Goal: Ask a question

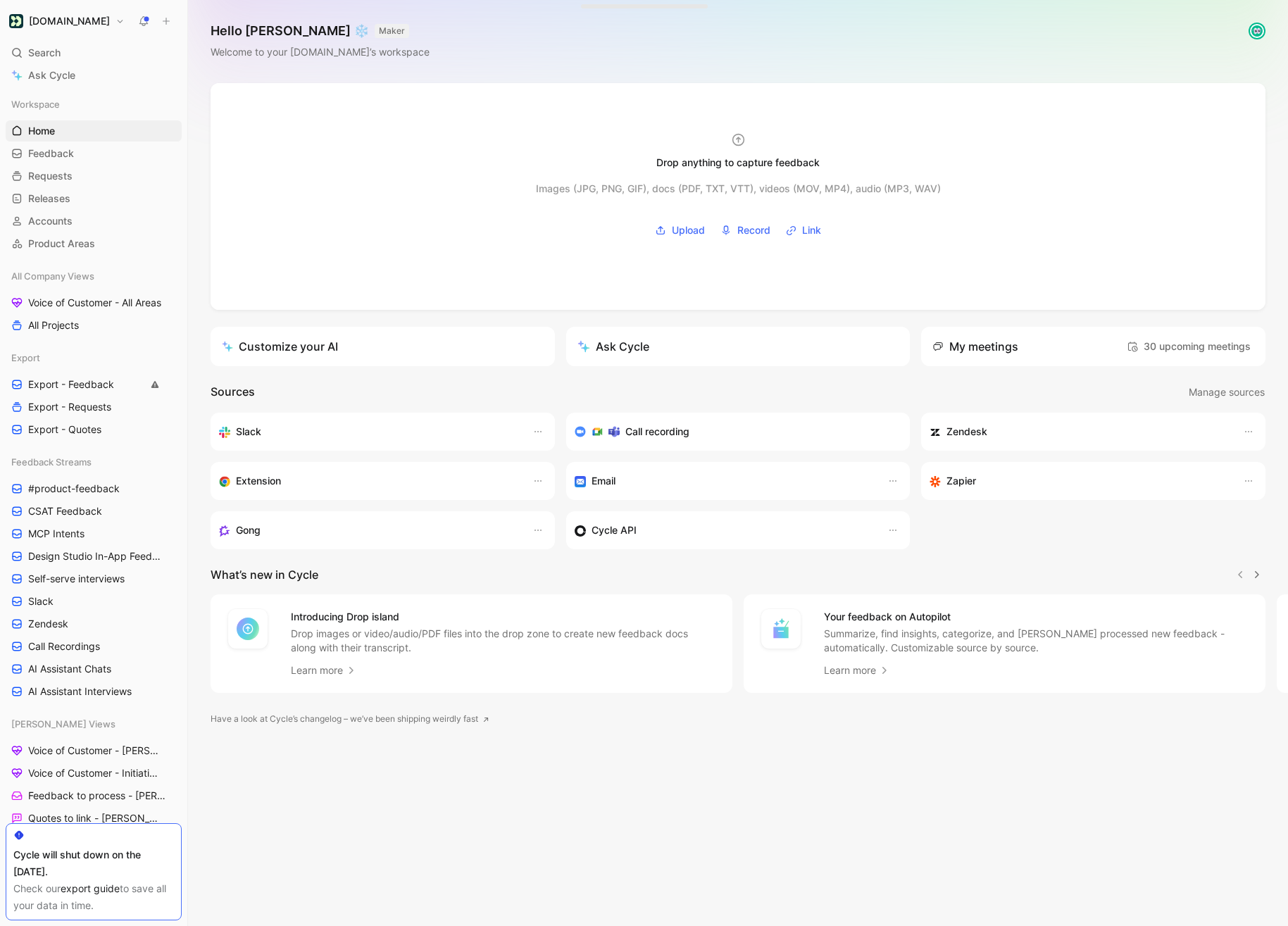
click at [695, 48] on div "Hello Scott ❄️ MAKER Welcome to your Customer.io’s workspace" at bounding box center [737, 42] width 1099 height 83
click at [87, 78] on link "Ask Cycle" at bounding box center [94, 75] width 176 height 21
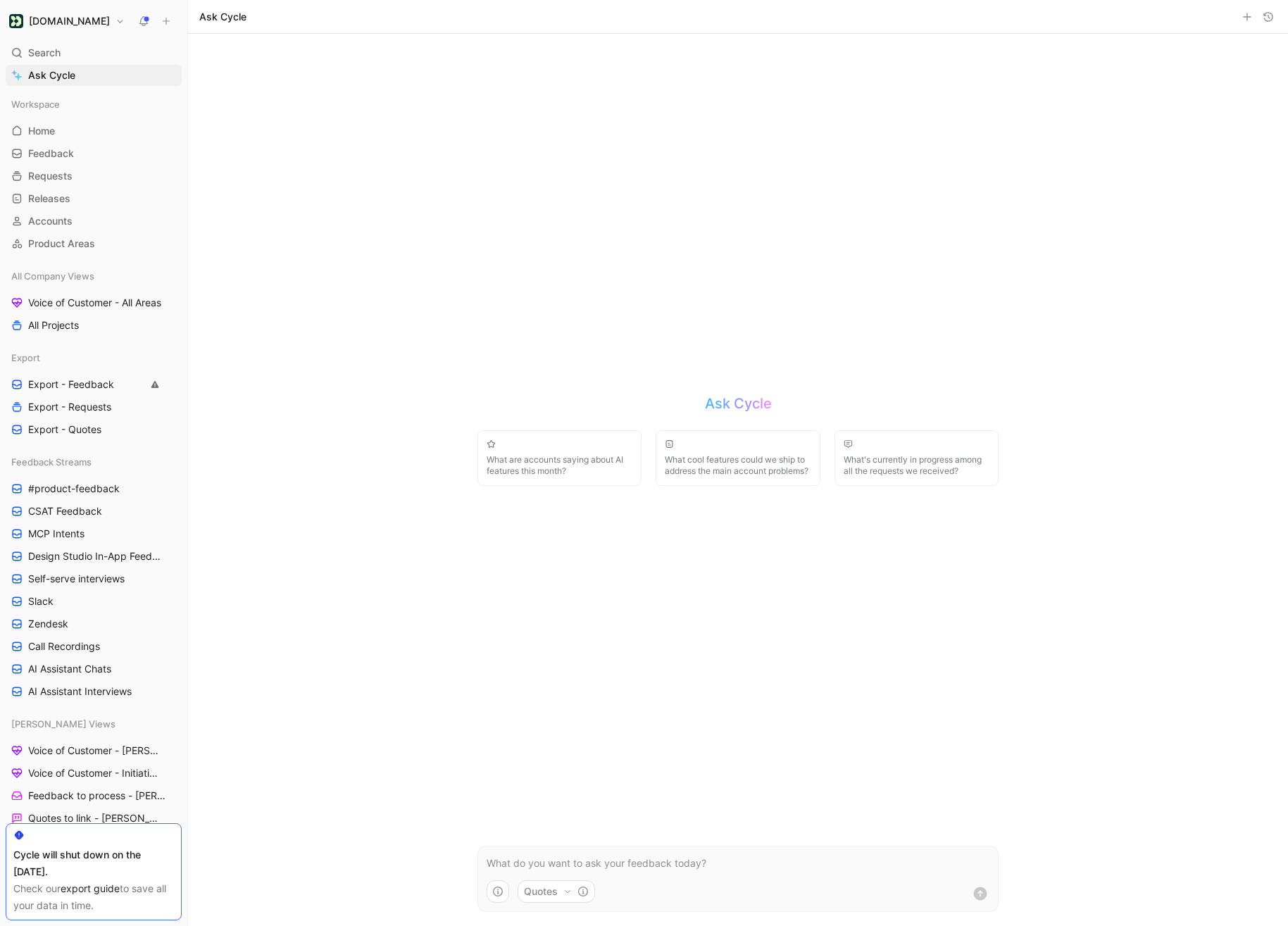
click at [497, 864] on p at bounding box center [737, 863] width 503 height 17
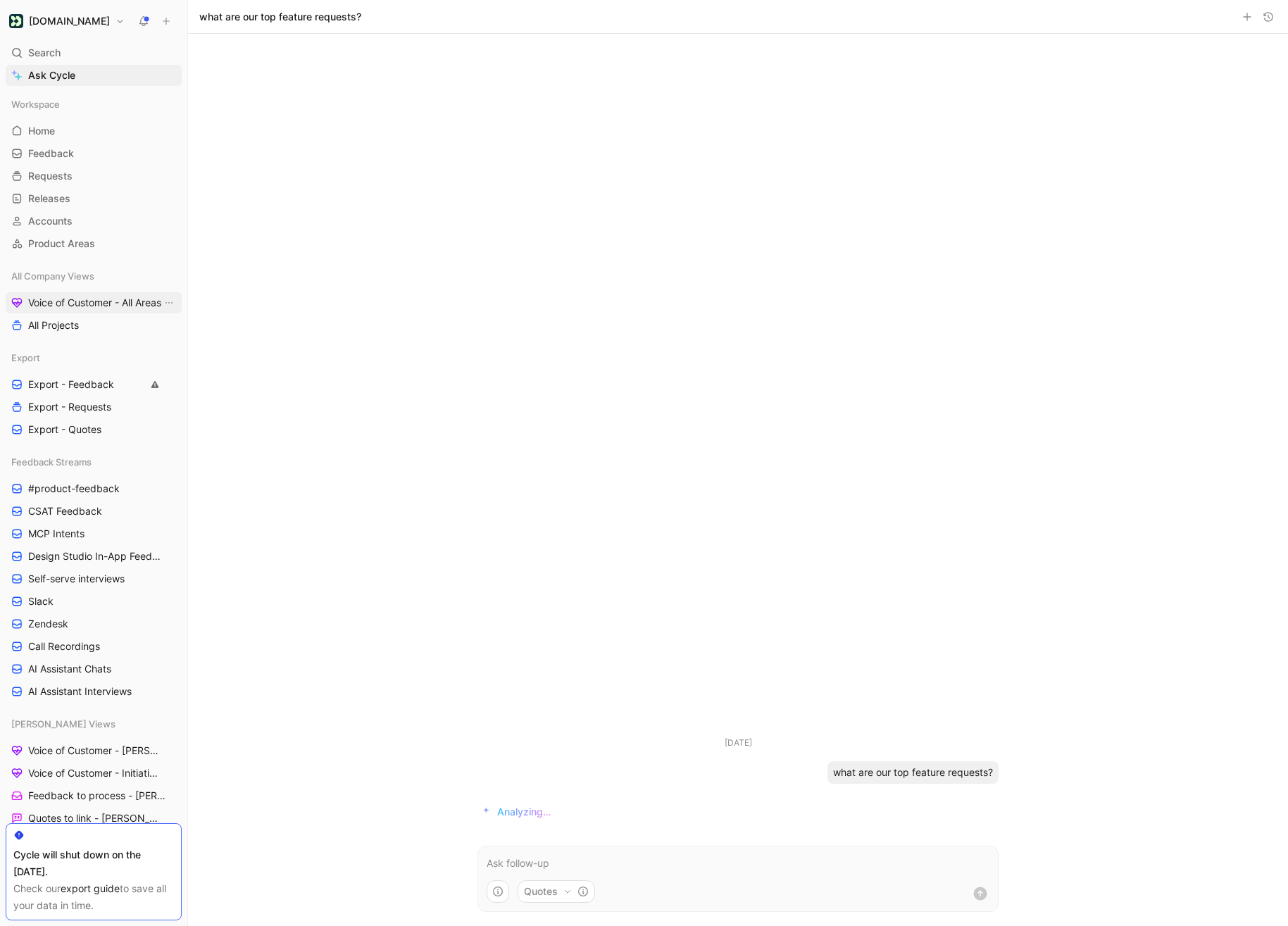
click at [99, 305] on span "Voice of Customer - All Areas" at bounding box center [94, 303] width 133 height 14
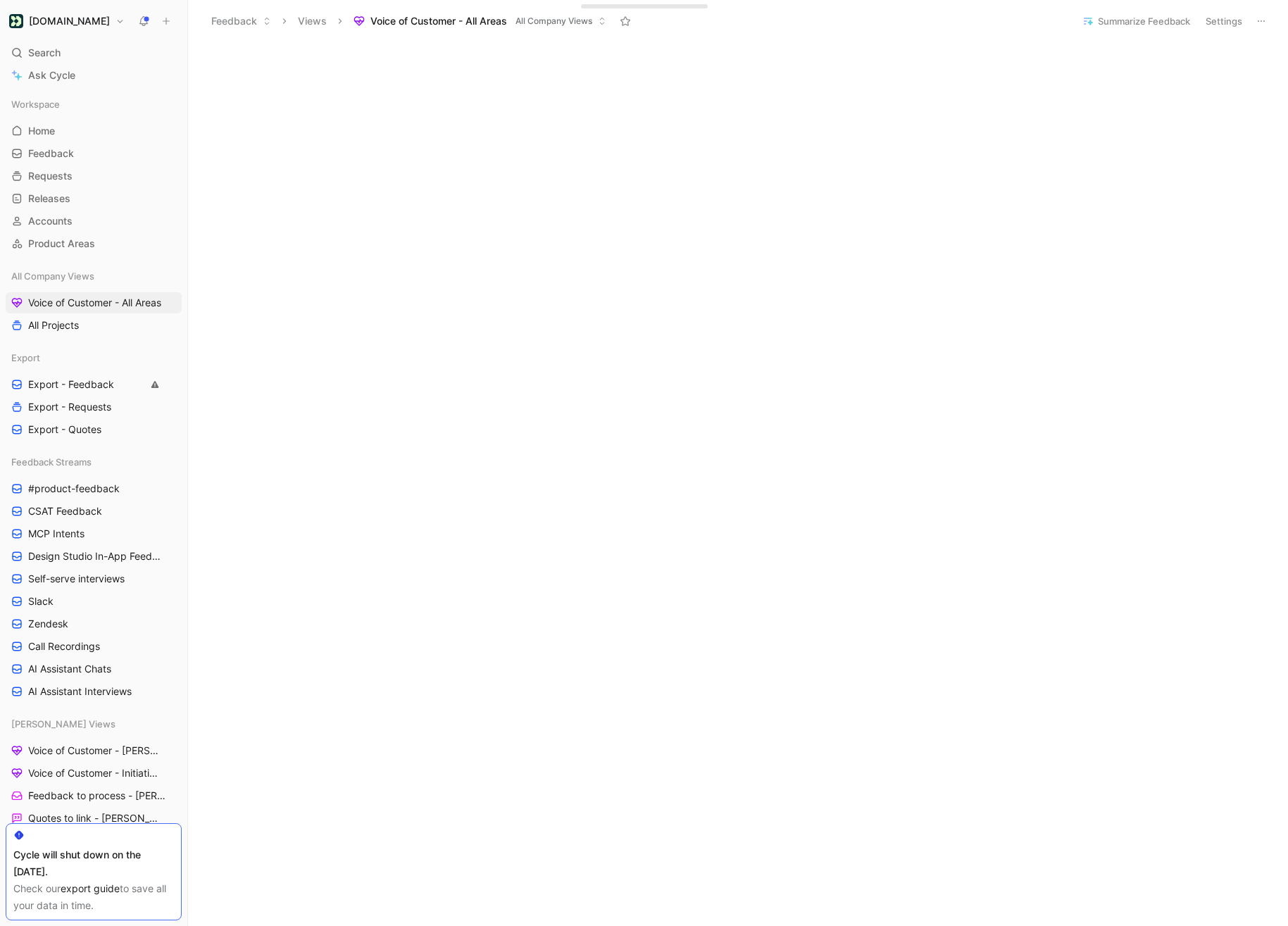
scroll to position [339, 0]
click at [38, 73] on span "Ask Cycle" at bounding box center [51, 75] width 47 height 17
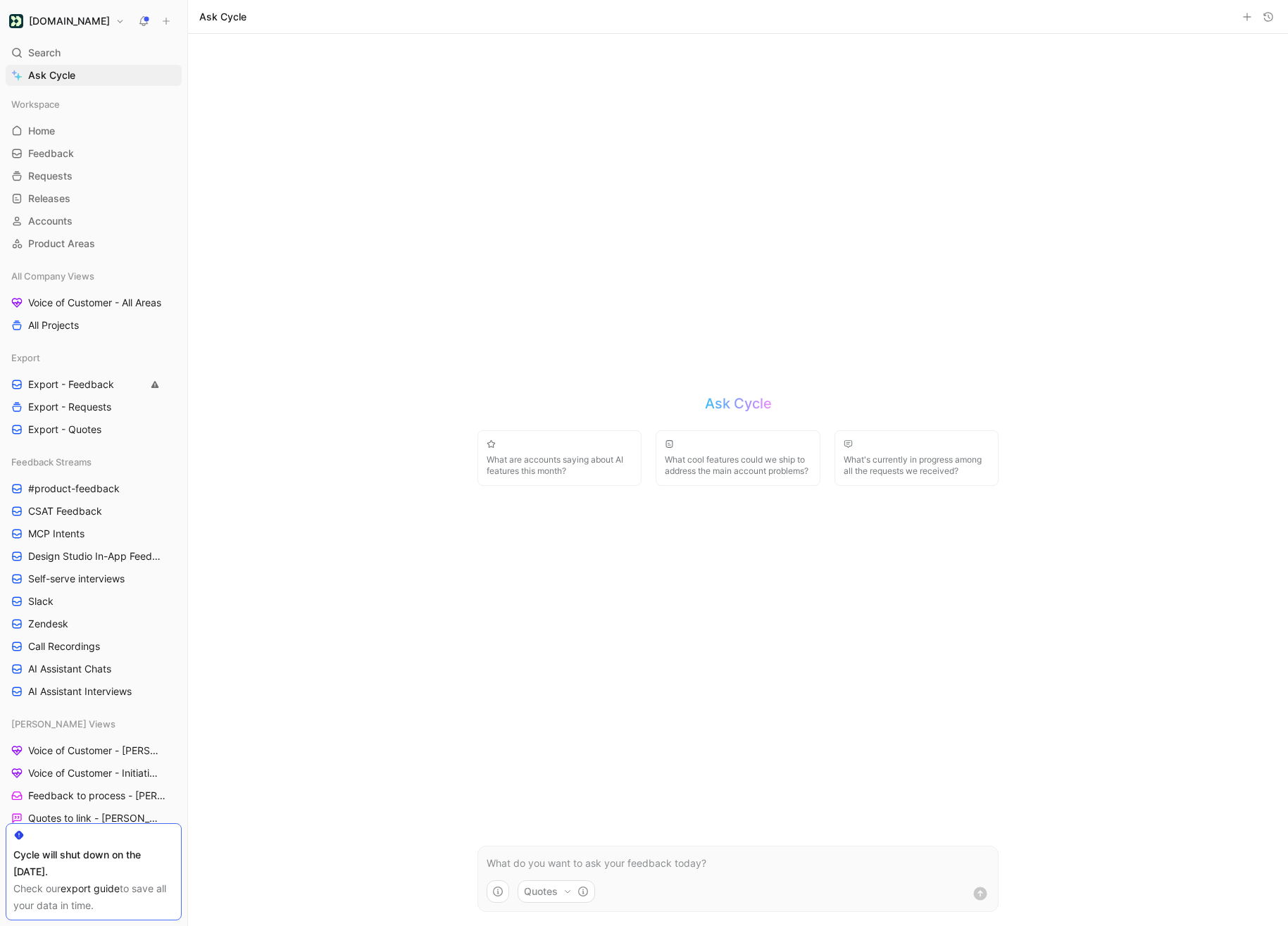
click at [1279, 23] on div "Ask Cycle" at bounding box center [737, 17] width 1099 height 34
click at [1273, 20] on icon "button" at bounding box center [1268, 17] width 11 height 11
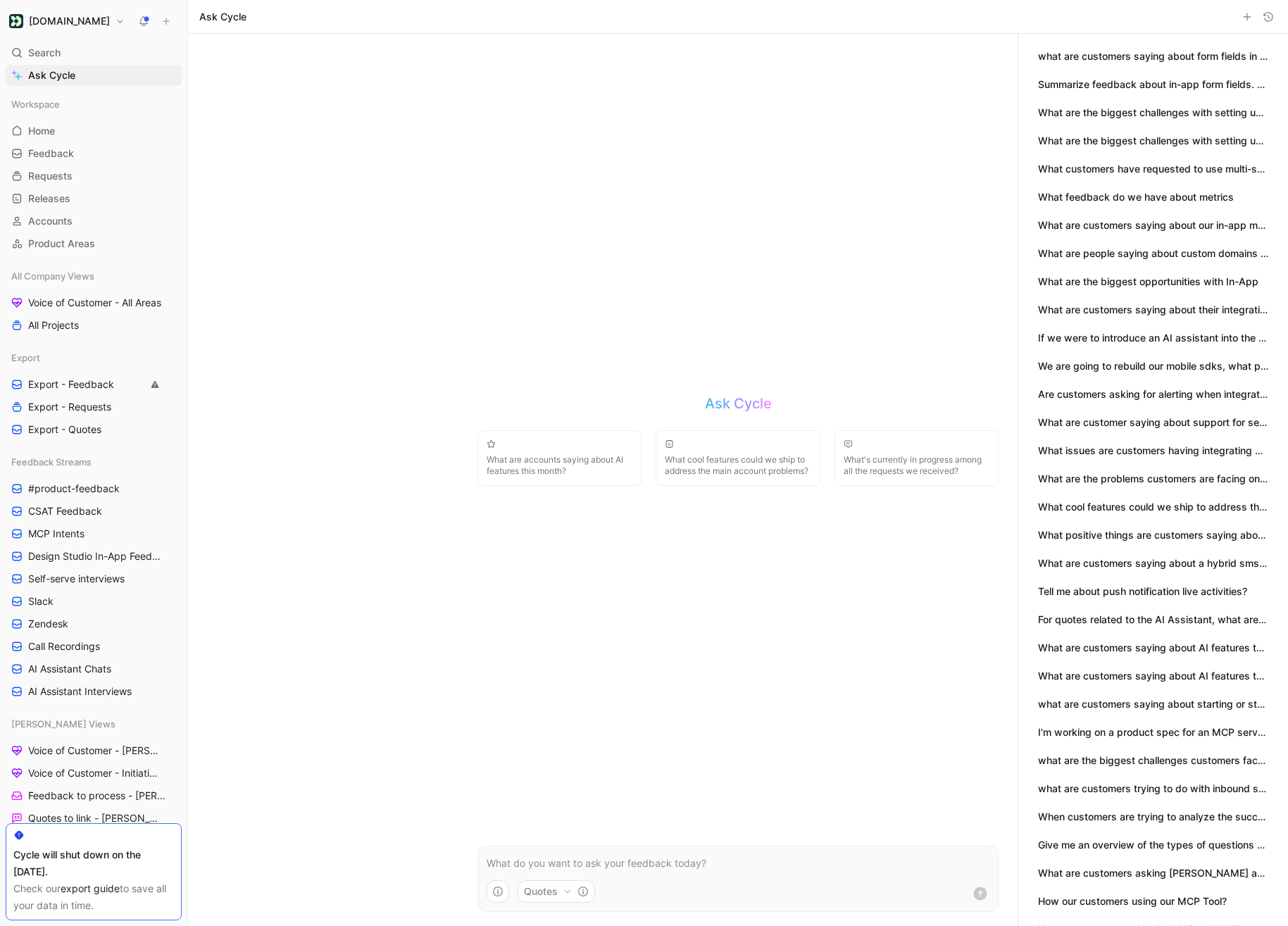
scroll to position [364, 0]
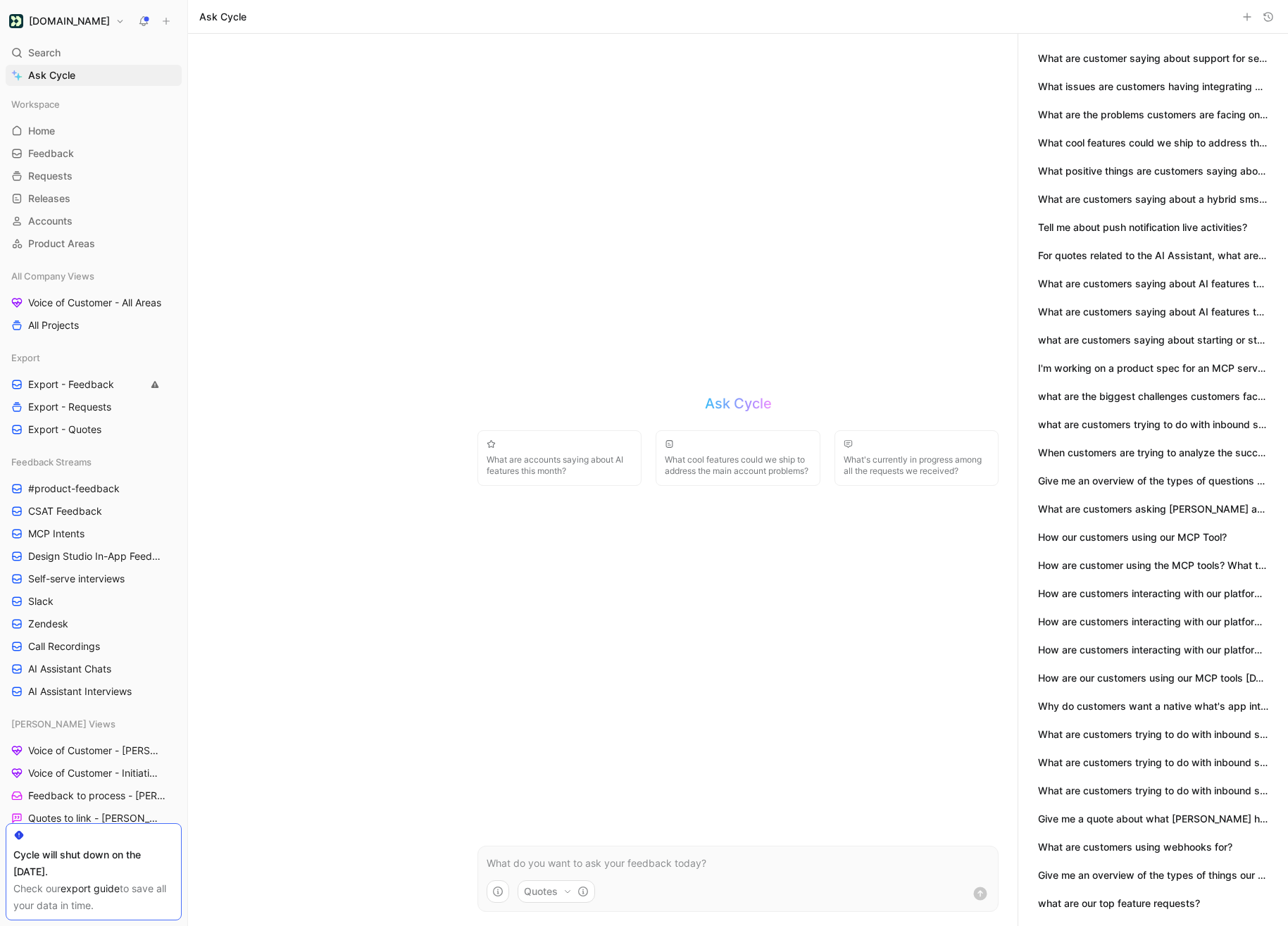
click at [1064, 909] on button "what are our top feature requests?" at bounding box center [1119, 903] width 162 height 15
